Goal: Transaction & Acquisition: Purchase product/service

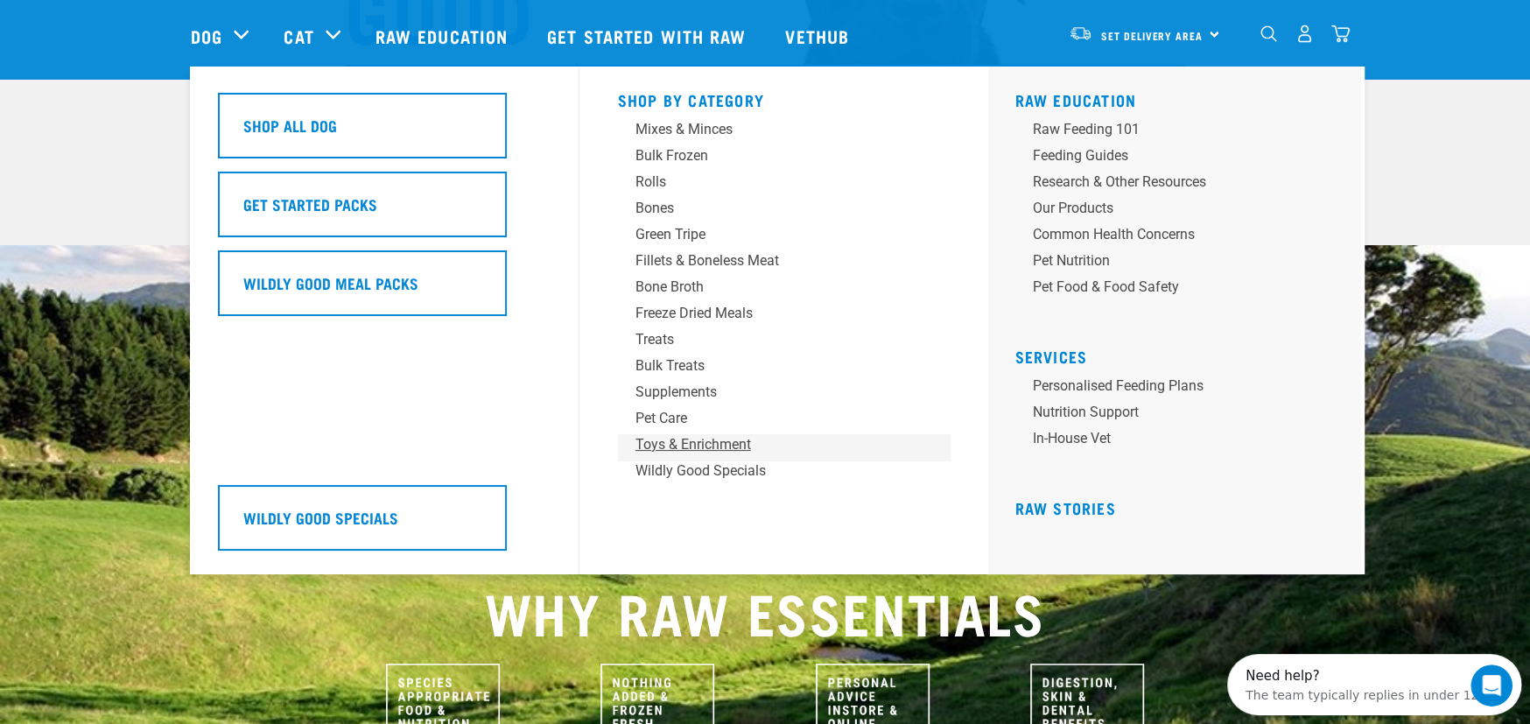
click at [661, 452] on div "Toys & Enrichment" at bounding box center [771, 444] width 273 height 21
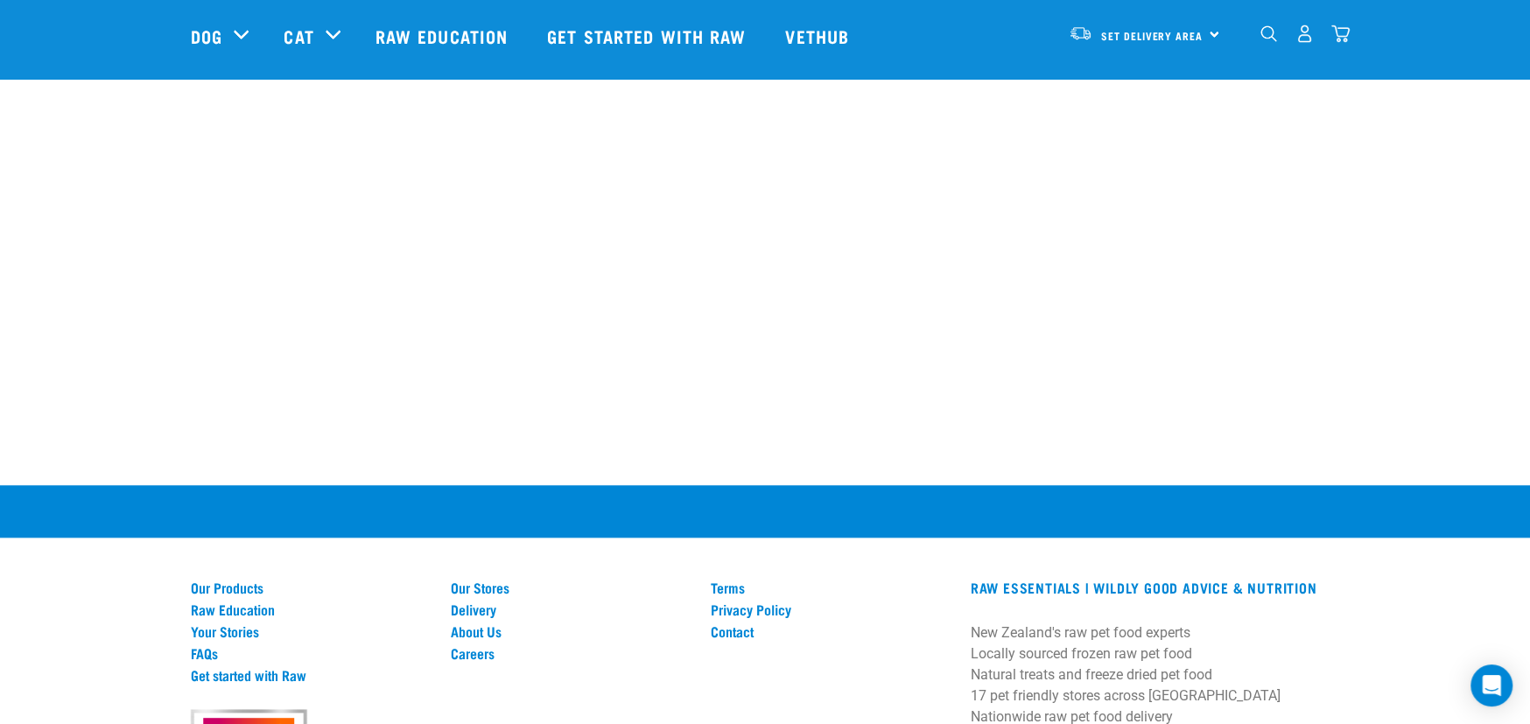
scroll to position [1575, 0]
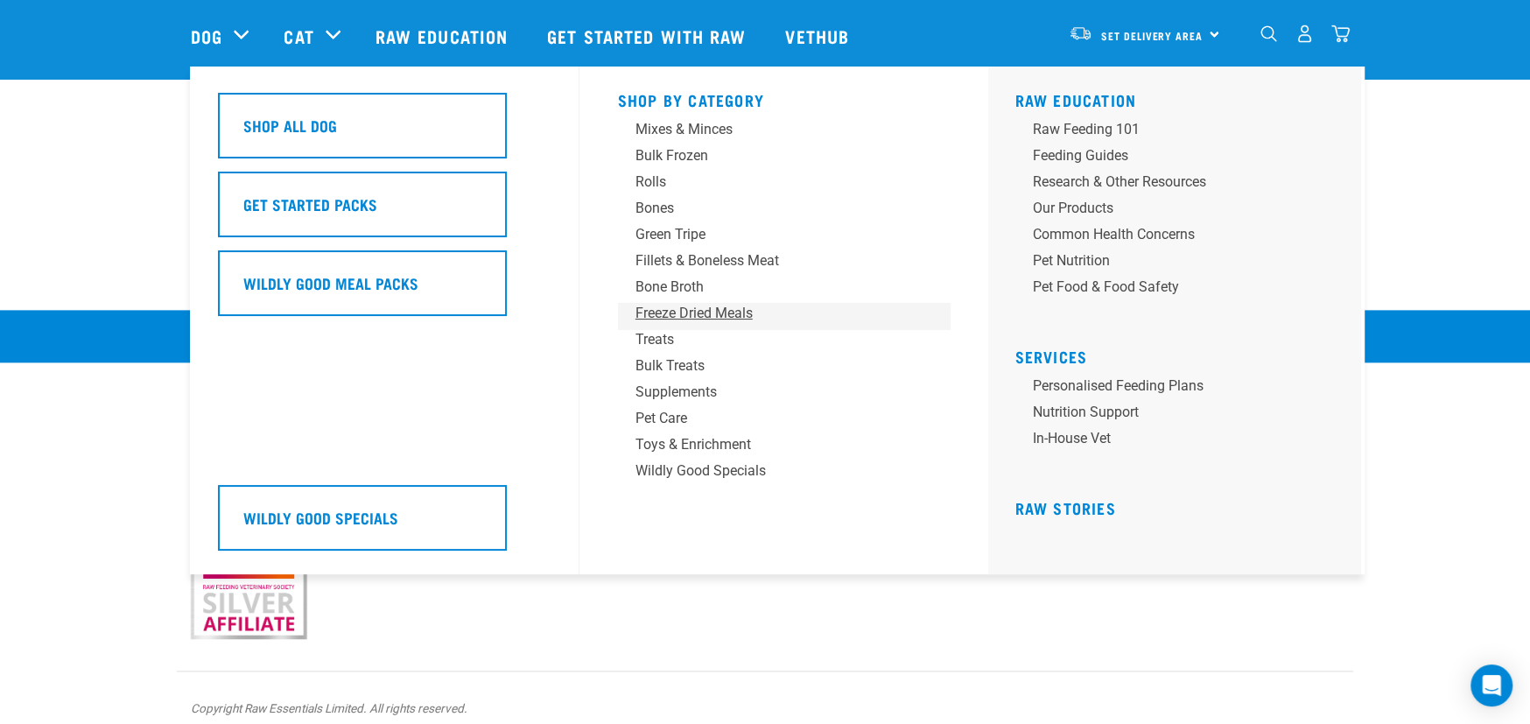
click at [715, 313] on div "Freeze Dried Meals" at bounding box center [771, 313] width 273 height 21
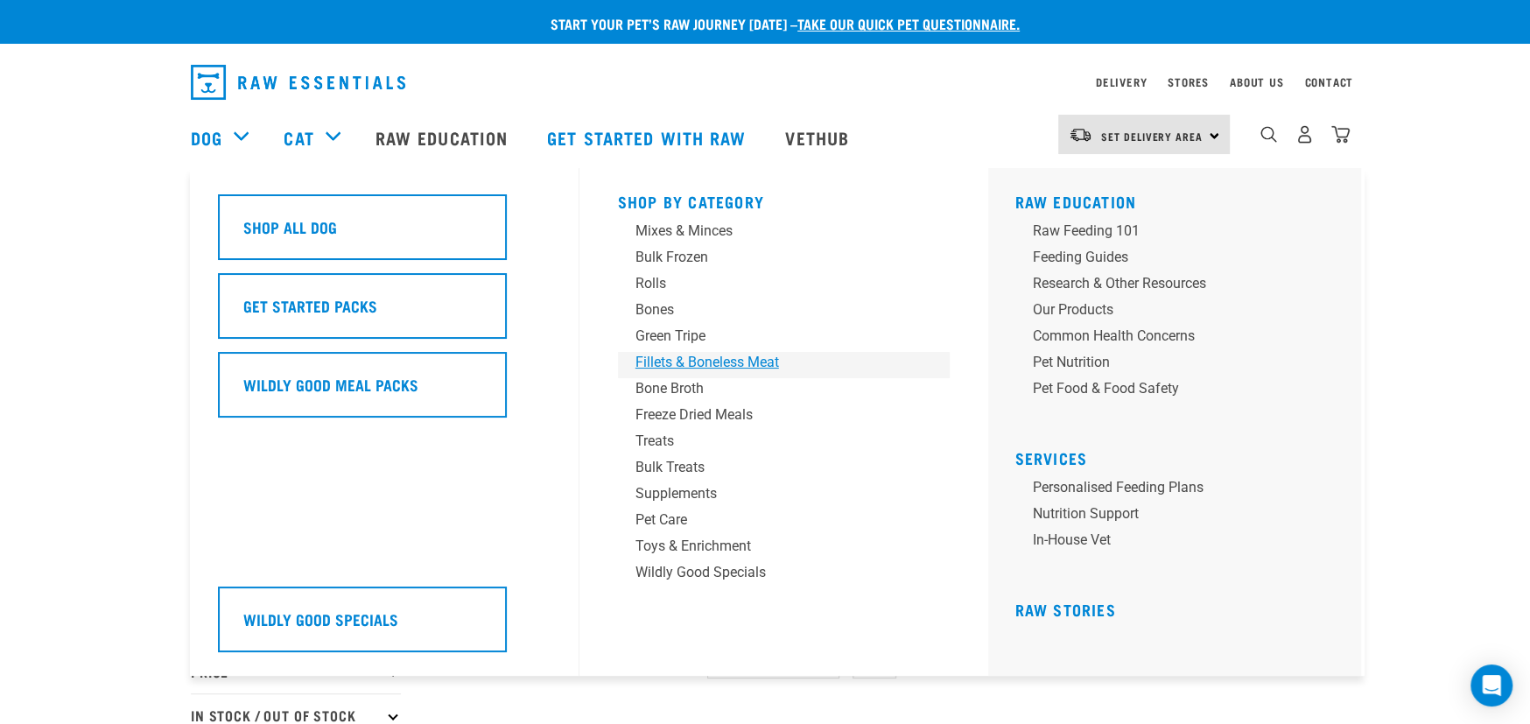
click at [661, 361] on div "Fillets & Boneless Meat" at bounding box center [771, 362] width 273 height 21
click at [669, 229] on div "Mixes & Minces" at bounding box center [771, 231] width 273 height 21
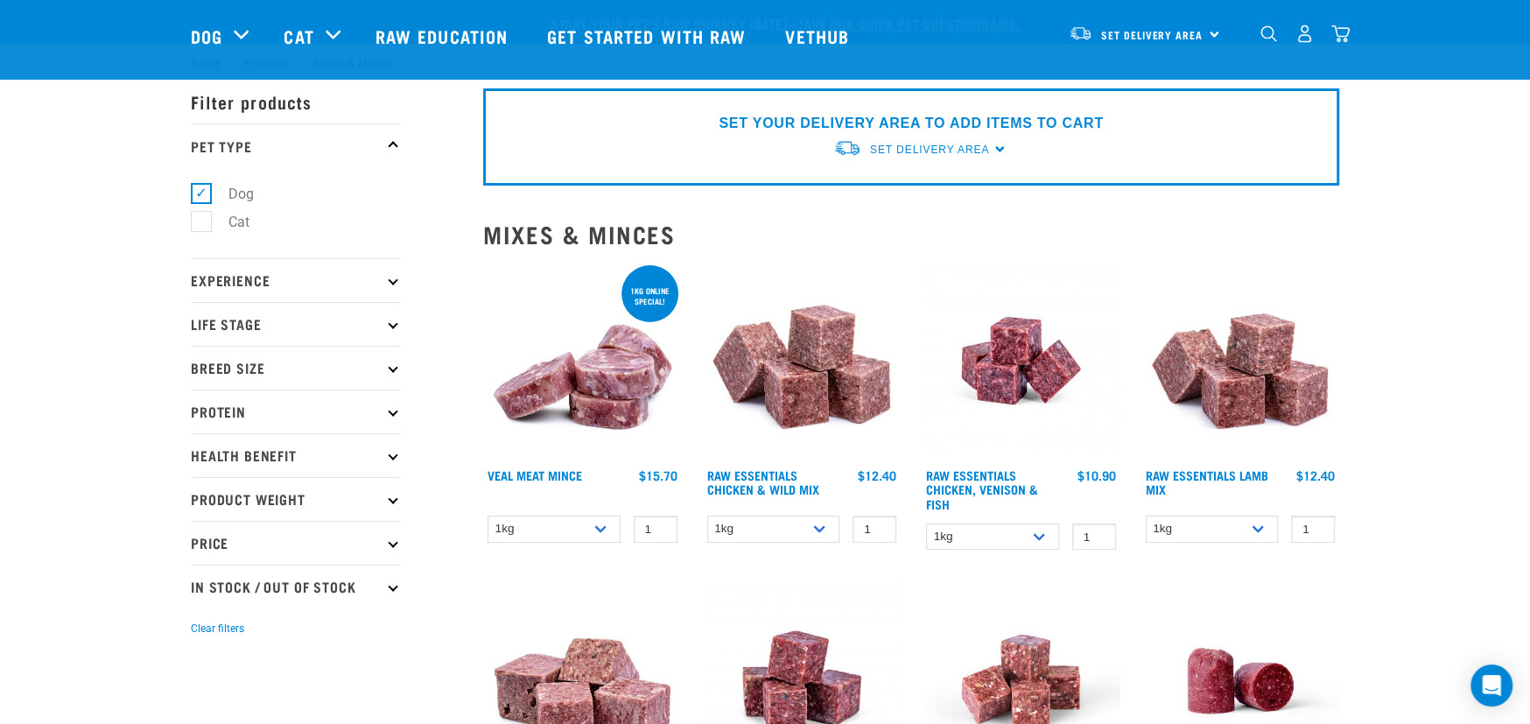
scroll to position [175, 0]
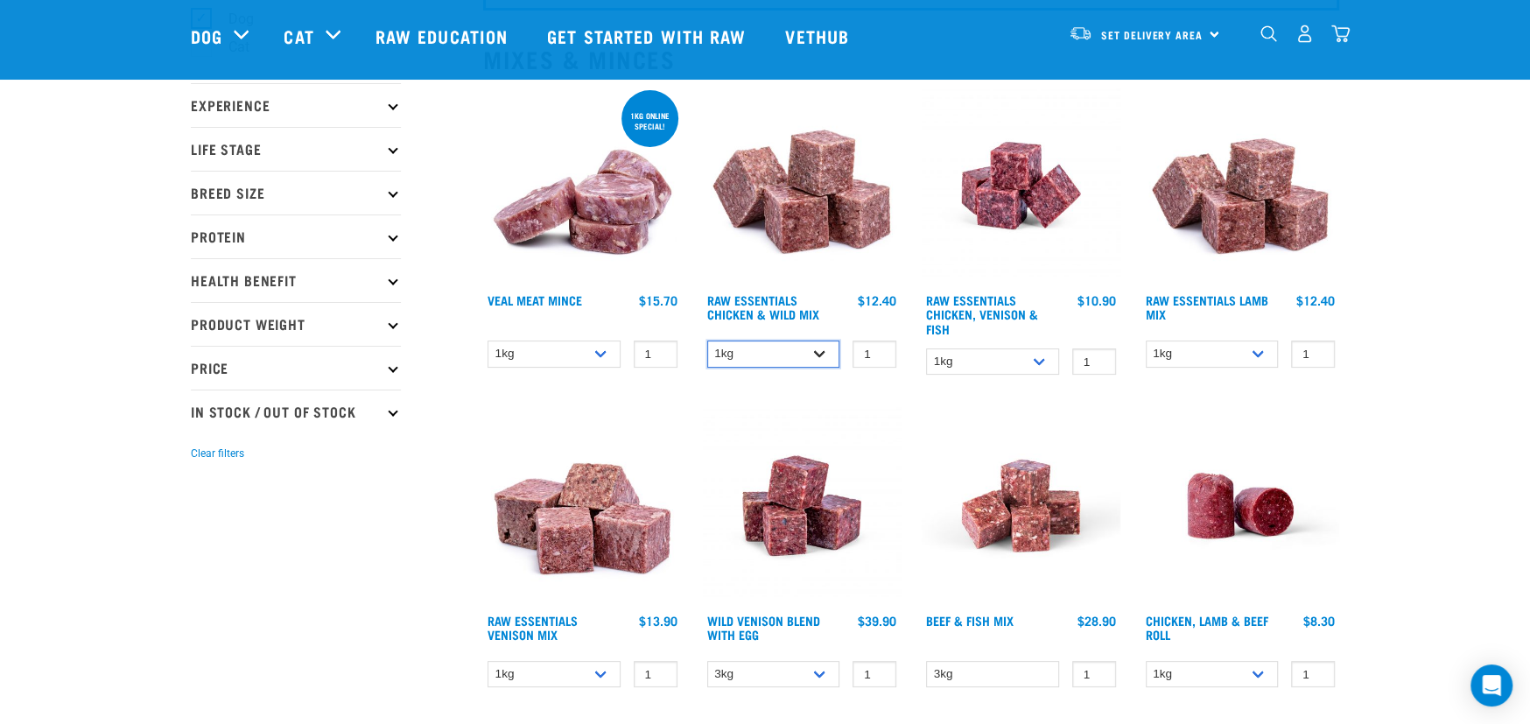
click at [751, 351] on select "1kg 3kg Bulk (20kg)" at bounding box center [773, 353] width 133 height 27
select select "731"
click at [707, 340] on select "1kg 3kg Bulk (20kg)" at bounding box center [773, 353] width 133 height 27
